Goal: Understand process/instructions: Learn how to perform a task or action

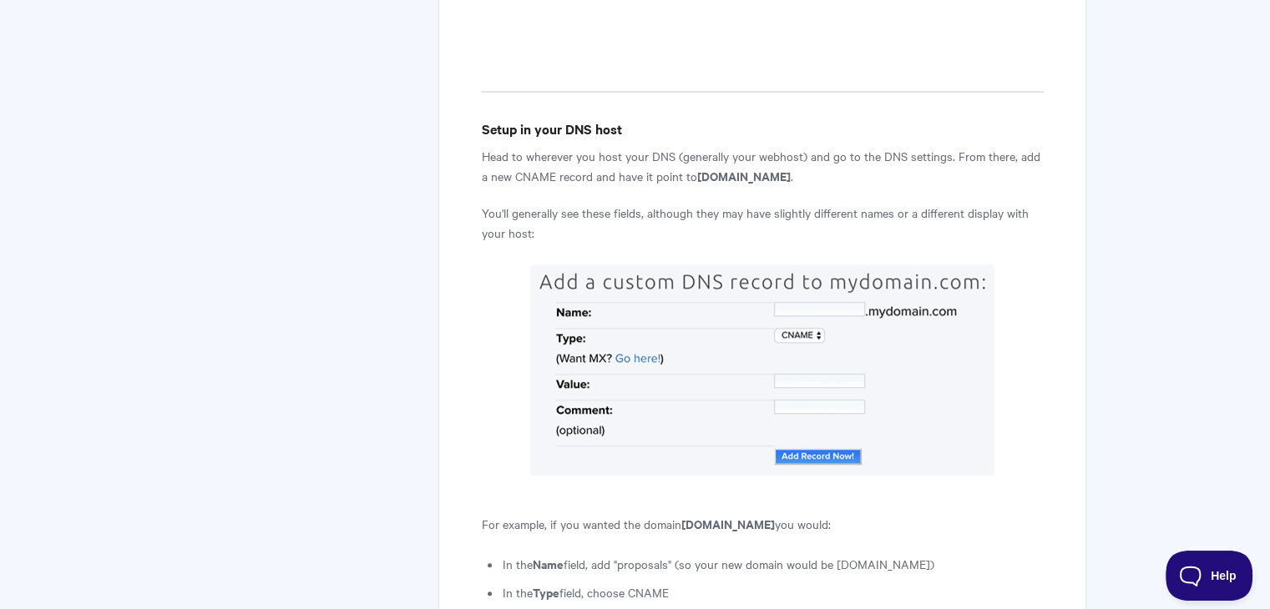
scroll to position [1085, 0]
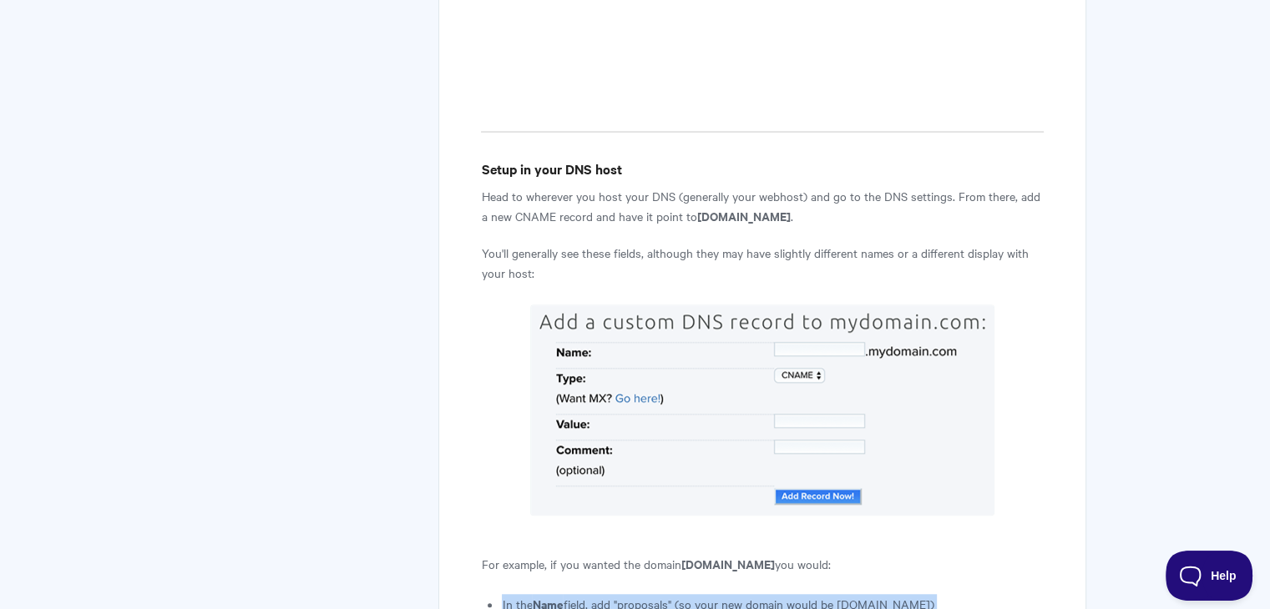
drag, startPoint x: 769, startPoint y: 568, endPoint x: 462, endPoint y: 502, distance: 314.2
click at [617, 594] on li "In the Name field, add "proposals" (so your new domain would be proposals.mydom…" at bounding box center [772, 604] width 541 height 20
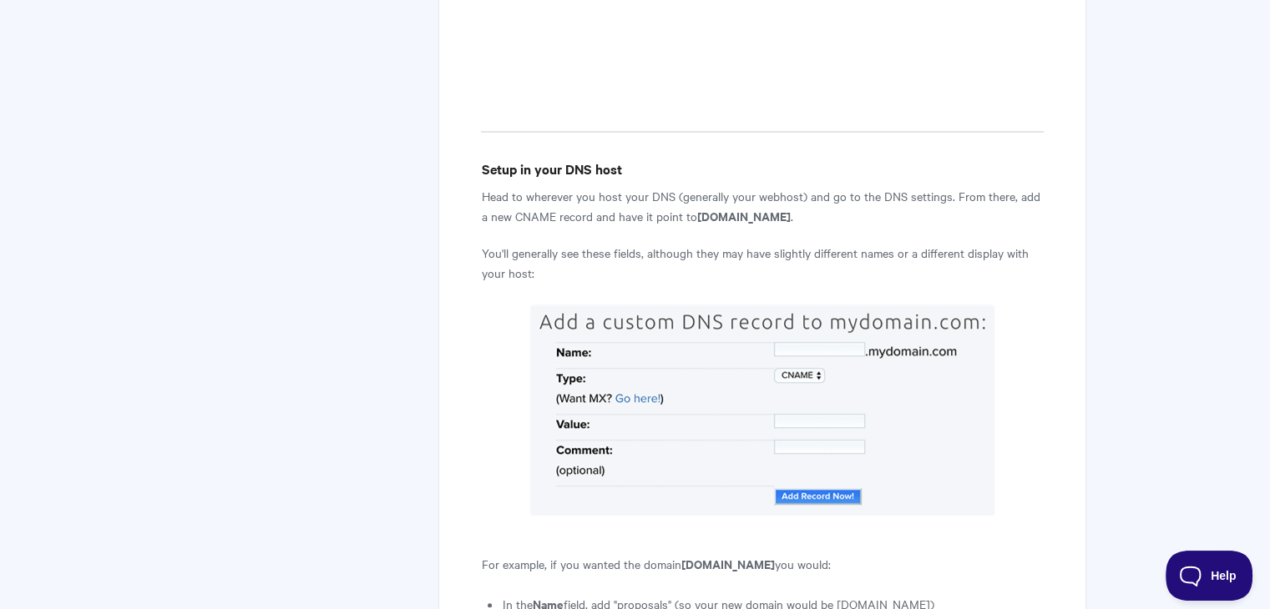
drag, startPoint x: 767, startPoint y: 555, endPoint x: 494, endPoint y: 495, distance: 279.5
copy ul "In the Name field, add "proposals" (so your new domain would be proposals.mydom…"
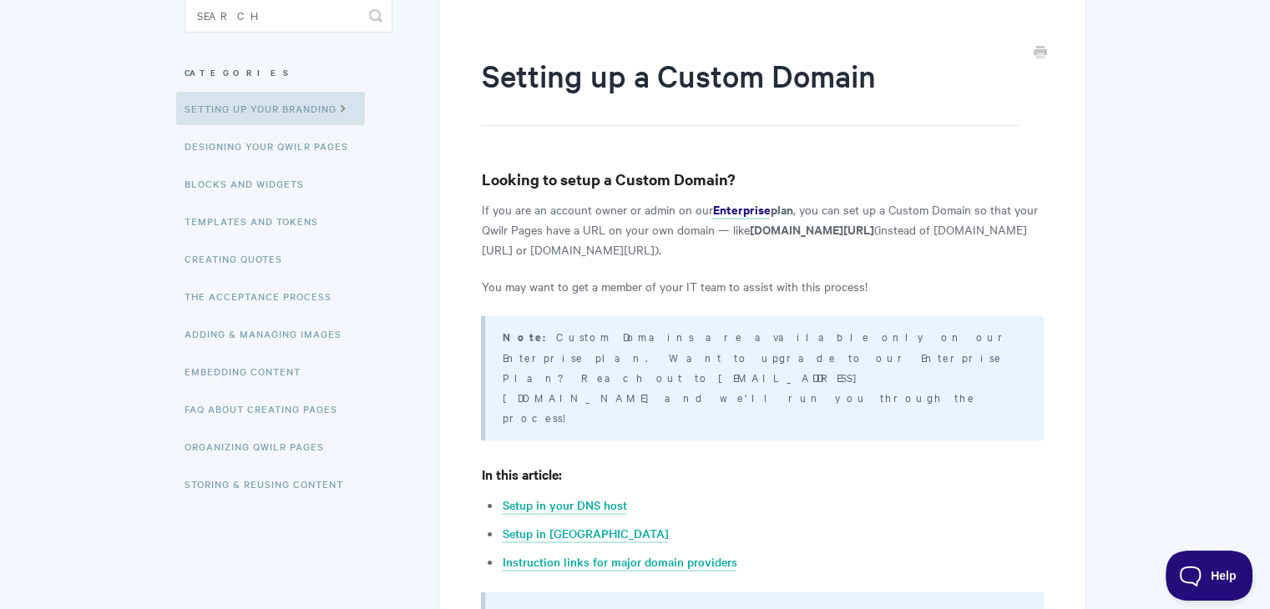
scroll to position [167, 0]
